Goal: Find specific page/section: Find specific page/section

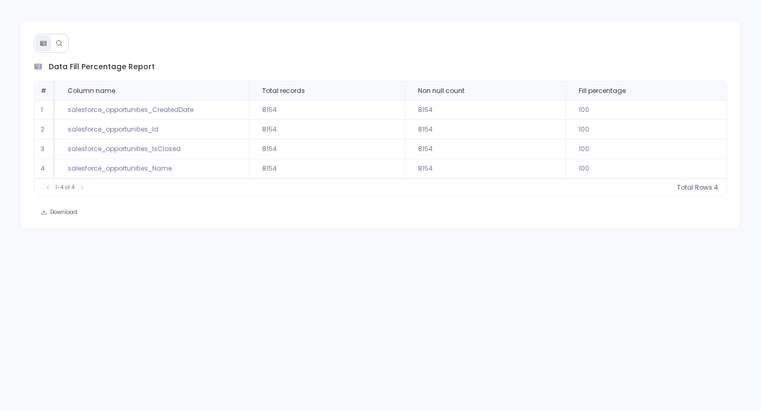
click at [64, 50] on button at bounding box center [59, 43] width 16 height 16
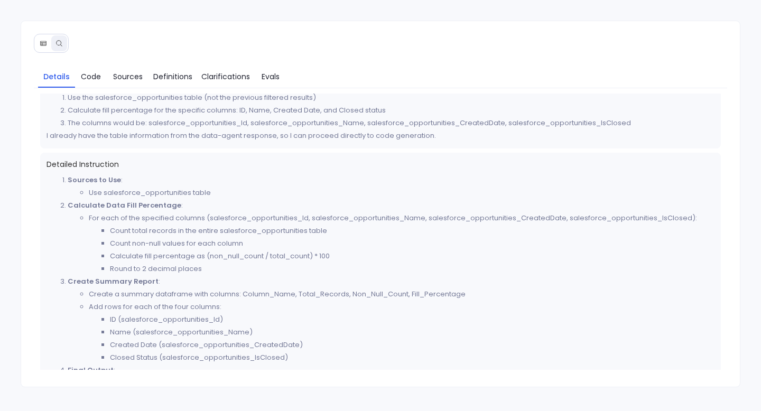
scroll to position [87, 0]
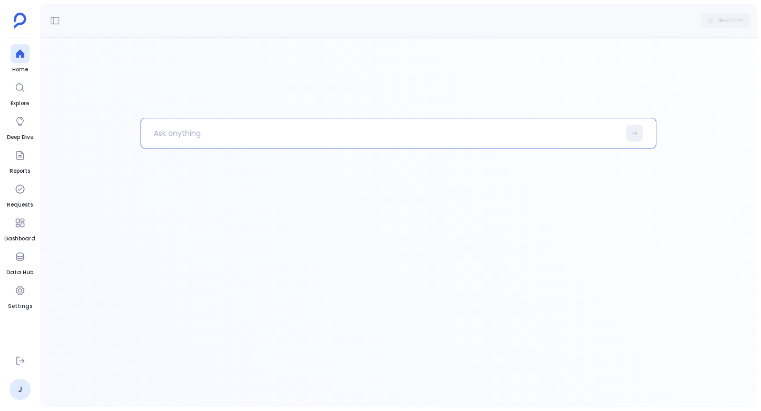
click at [184, 134] on p at bounding box center [380, 132] width 479 height 27
paste p
click at [27, 255] on div at bounding box center [20, 256] width 19 height 19
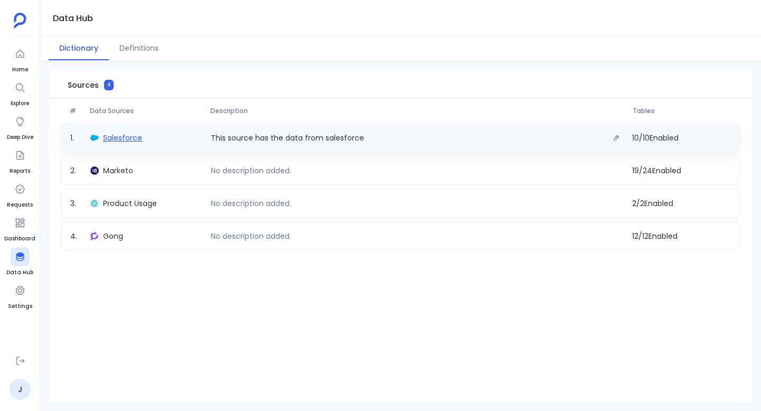
click at [126, 141] on span "Salesforce" at bounding box center [122, 138] width 39 height 11
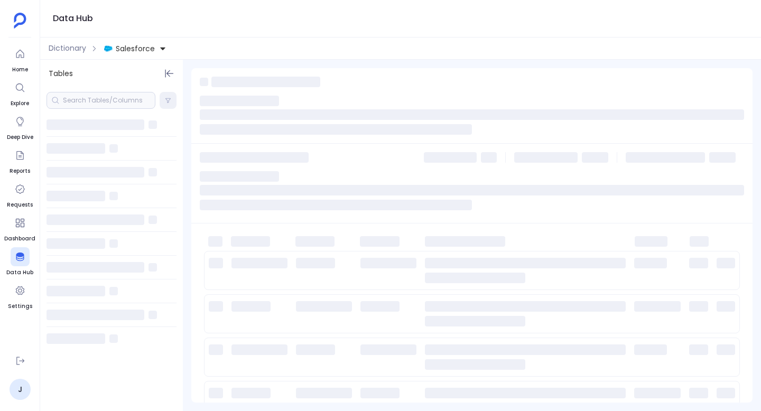
click at [102, 102] on div at bounding box center [100, 100] width 109 height 17
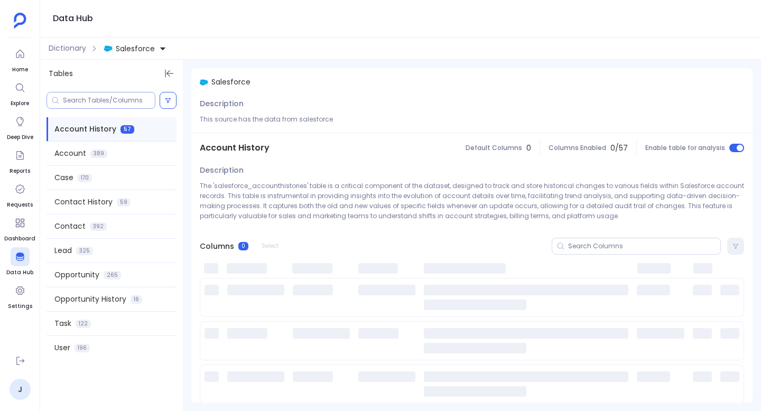
click at [102, 104] on input at bounding box center [109, 100] width 92 height 8
paste input "Closed Status"
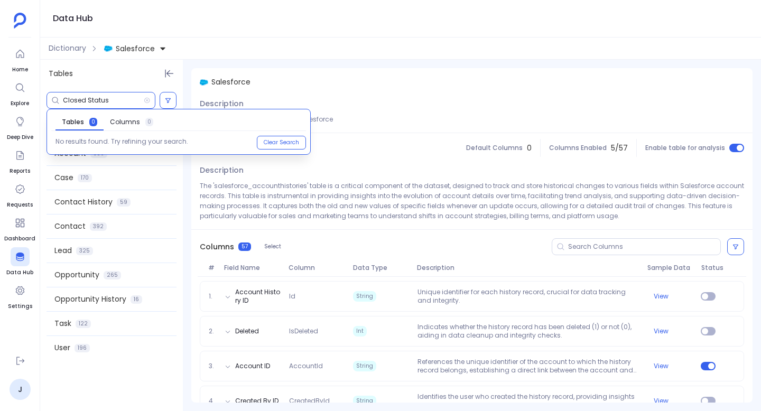
type input "Closed Status"
click at [119, 117] on link "Columns 0" at bounding box center [132, 122] width 56 height 17
click at [120, 83] on div "Tables" at bounding box center [111, 74] width 143 height 28
